Goal: Information Seeking & Learning: Compare options

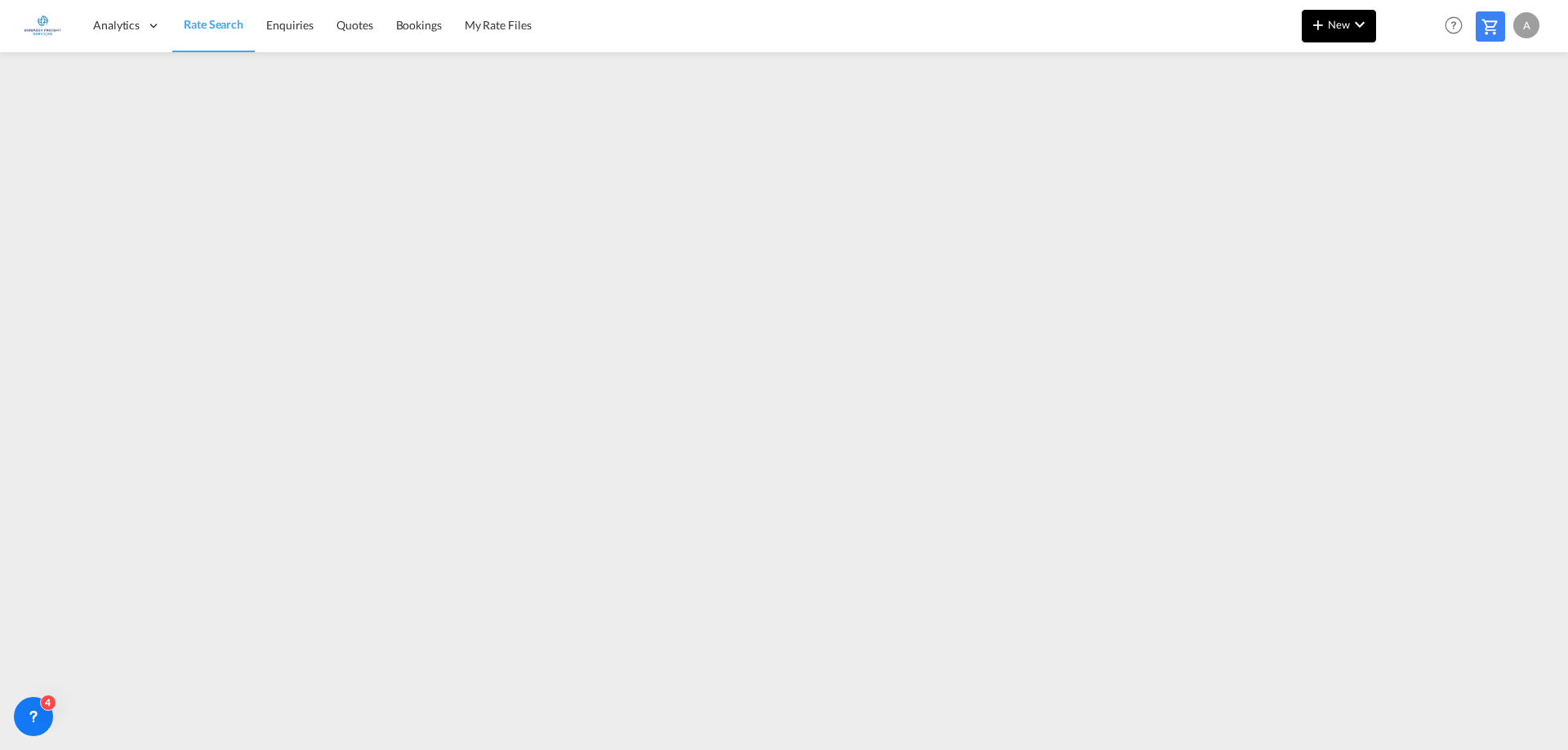
click at [1328, 31] on md-icon "icon-plus 400-fg" at bounding box center [1318, 25] width 20 height 20
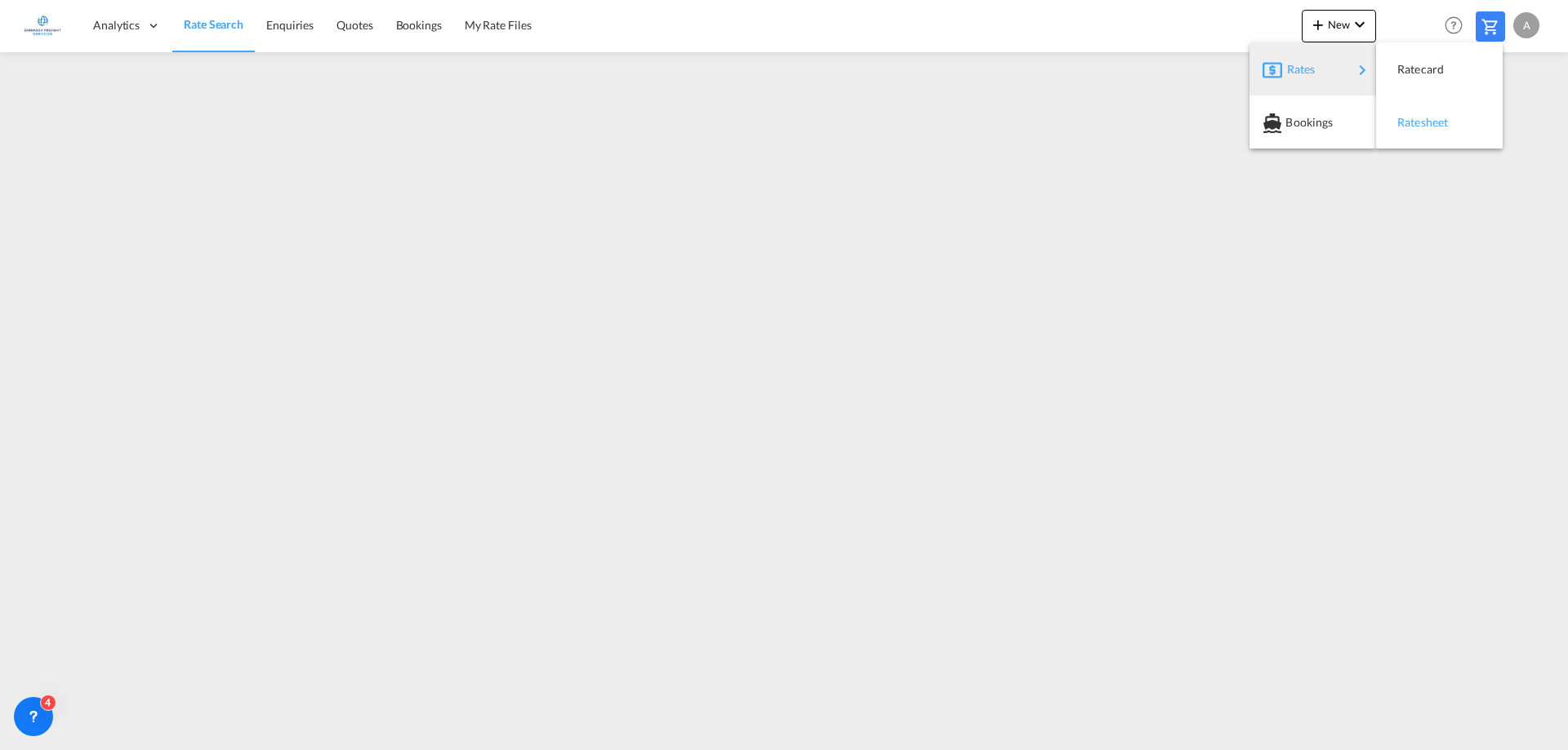
click at [1434, 130] on div "Ratesheet" at bounding box center [1428, 122] width 61 height 41
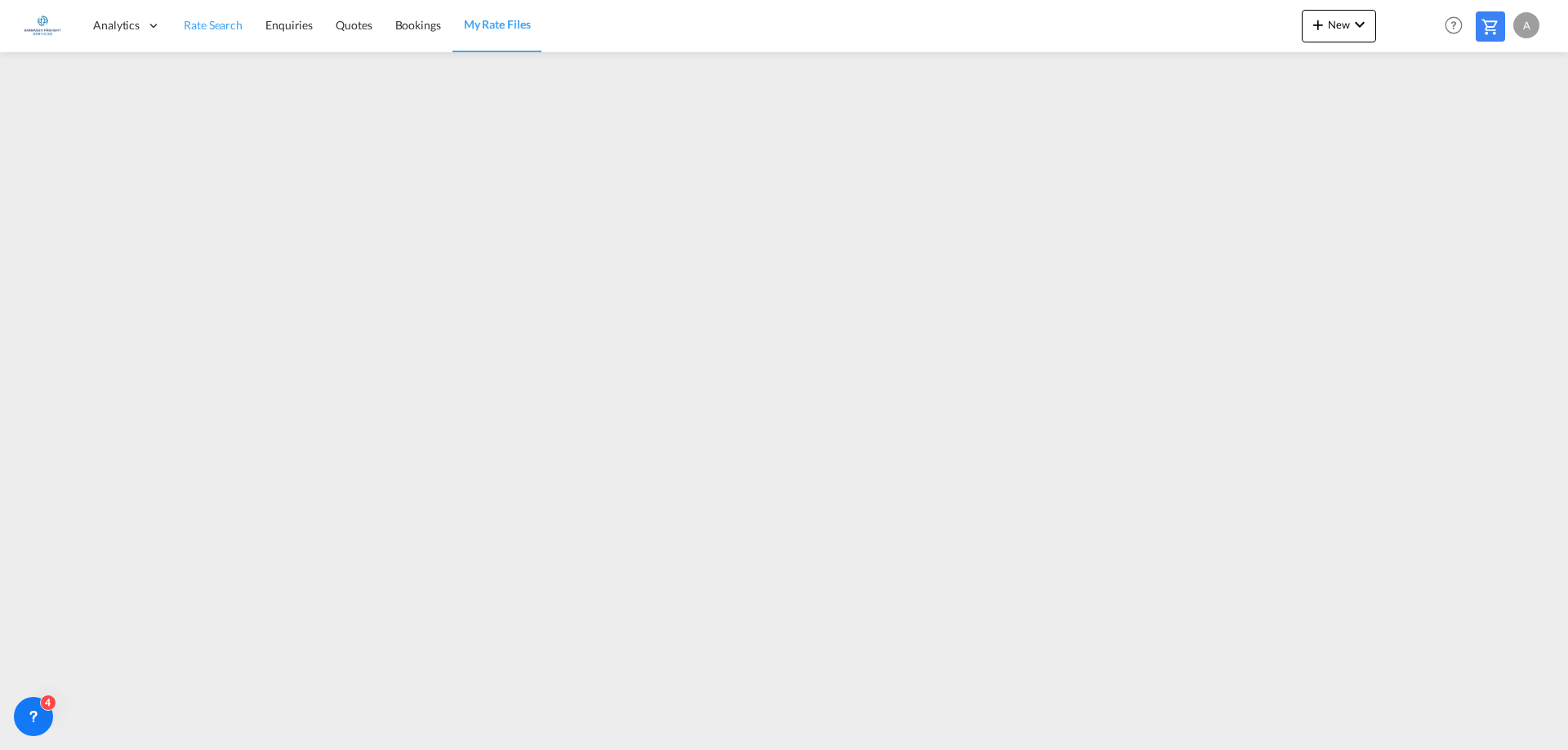
click at [199, 20] on span "Rate Search" at bounding box center [213, 25] width 59 height 14
